Goal: Information Seeking & Learning: Learn about a topic

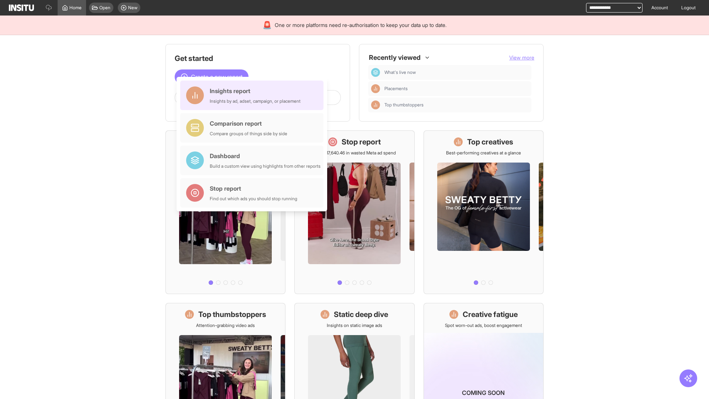
click at [254, 95] on div "Insights report Insights by ad, adset, campaign, or placement" at bounding box center [255, 95] width 91 height 18
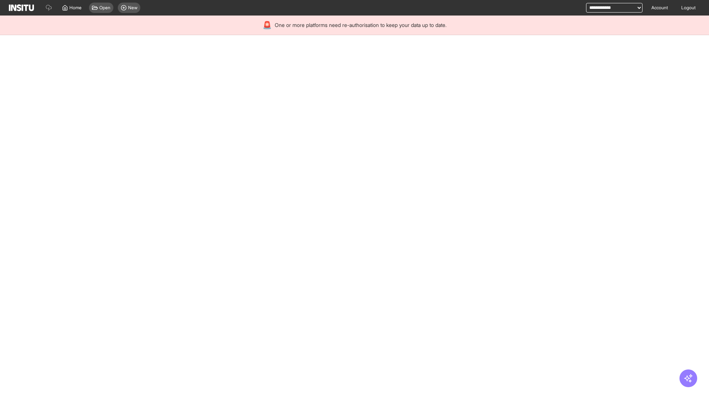
select select "**"
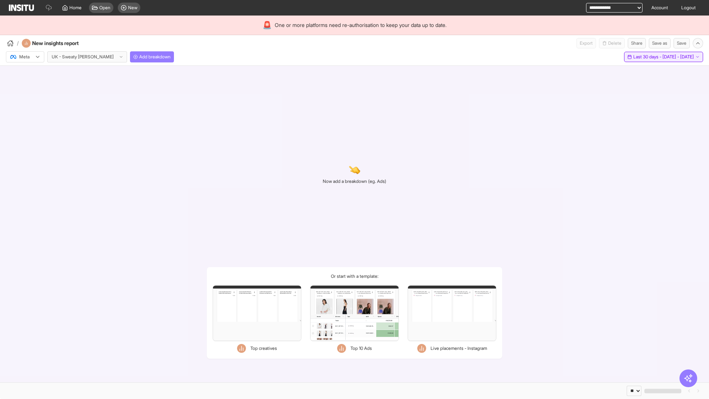
click at [648, 57] on span "Last 30 days - [DATE] - [DATE]" at bounding box center [663, 57] width 61 height 6
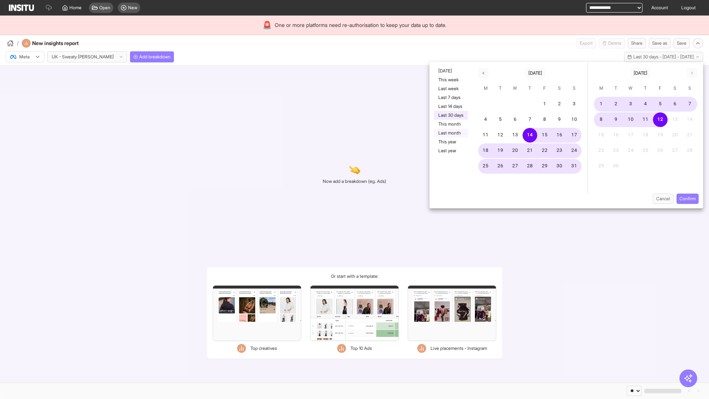
click at [450, 133] on button "Last month" at bounding box center [451, 133] width 34 height 9
